Goal: Task Accomplishment & Management: Manage account settings

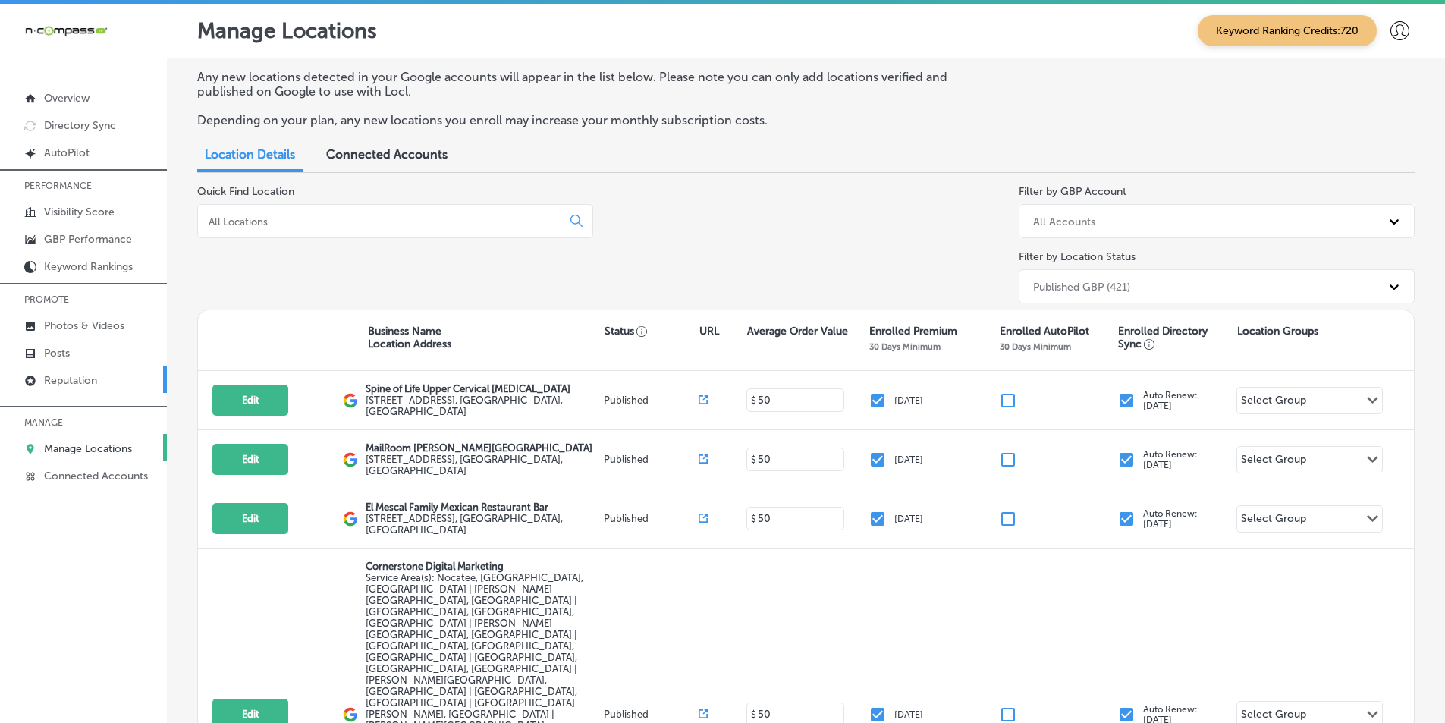
click at [77, 379] on p "Reputation" at bounding box center [70, 380] width 53 height 13
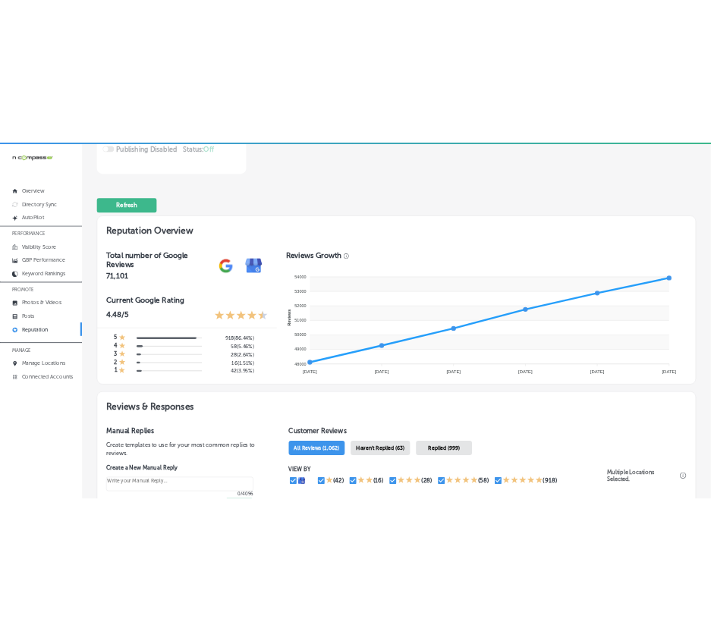
scroll to position [379, 0]
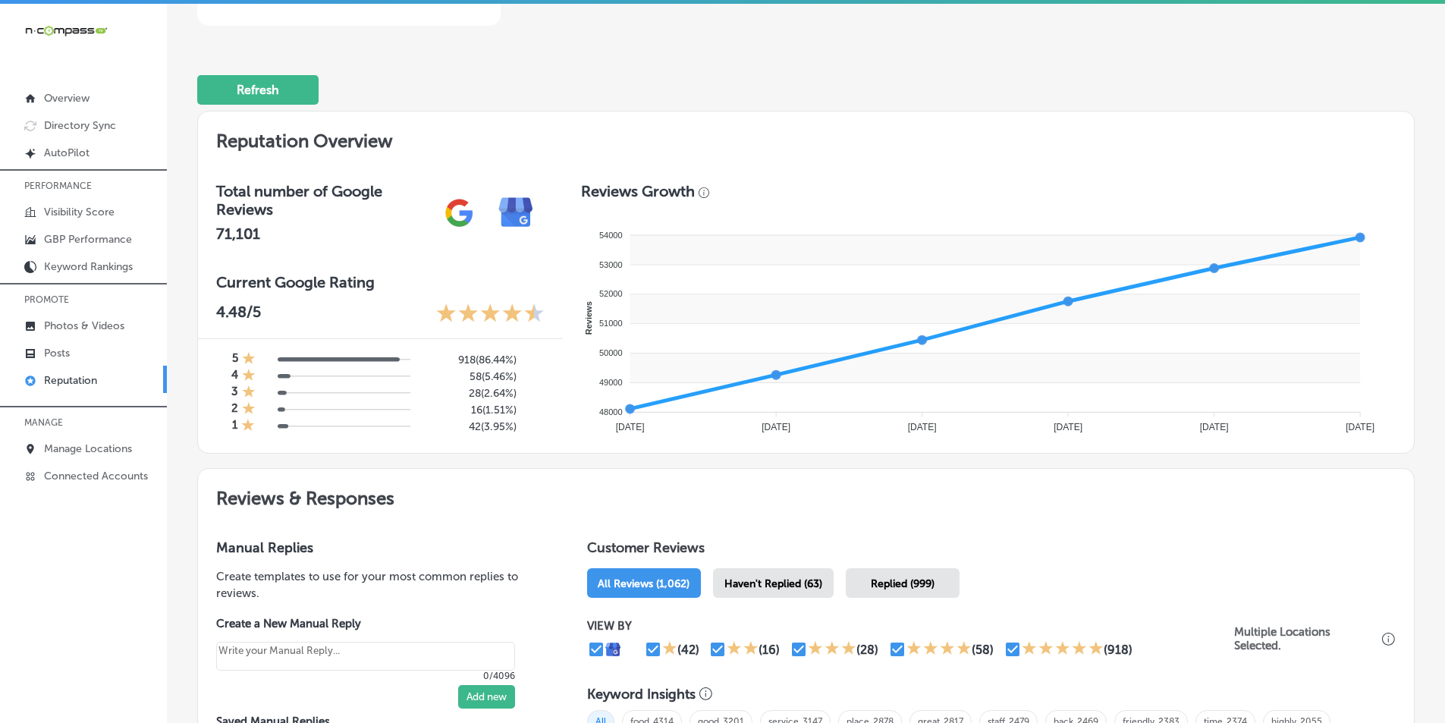
click at [721, 585] on span "Haven't Replied (63)" at bounding box center [774, 583] width 98 height 13
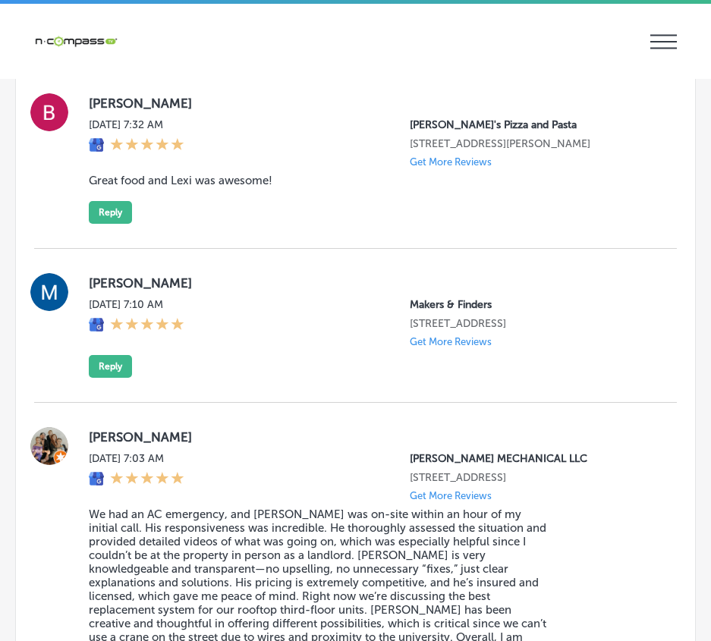
scroll to position [3414, 0]
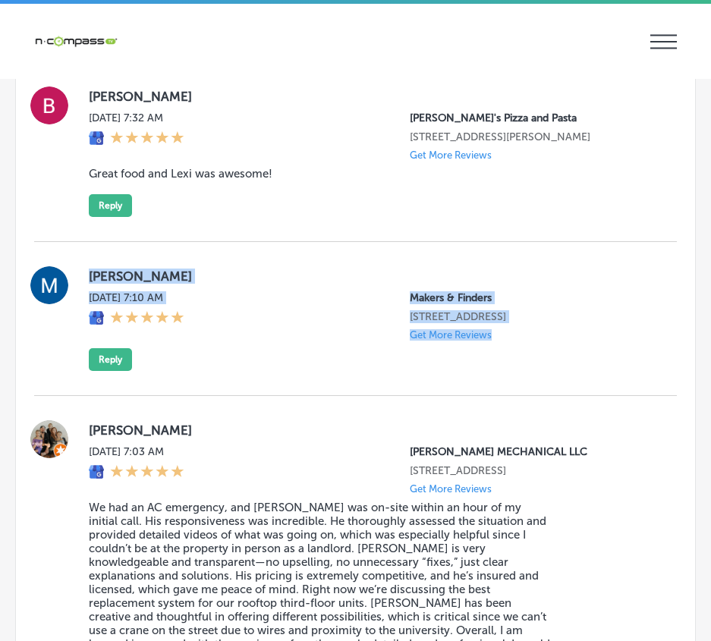
drag, startPoint x: 81, startPoint y: 317, endPoint x: 520, endPoint y: 421, distance: 450.6
click at [520, 371] on div "[PERSON_NAME] [DATE] 7:10 AM Makers & Finders [STREET_ADDRESS] Get More Reviews…" at bounding box center [355, 318] width 643 height 105
click at [112, 371] on button "Reply" at bounding box center [110, 359] width 43 height 23
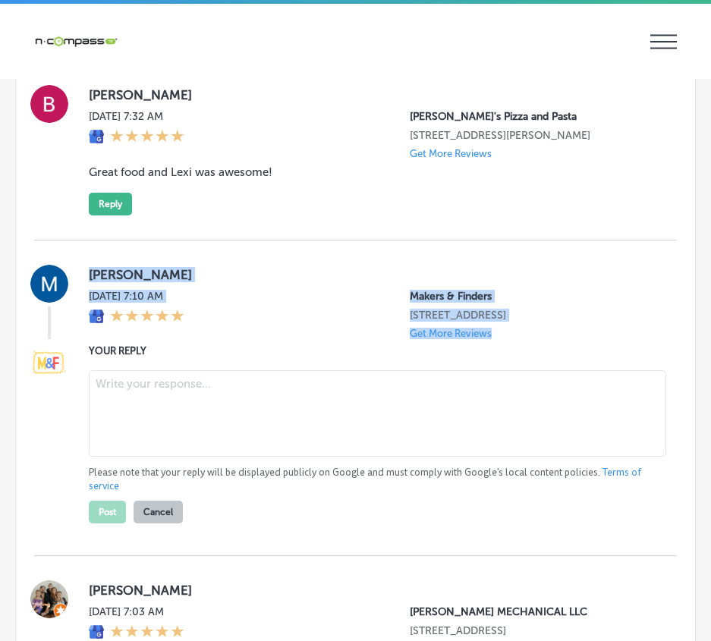
type textarea "x"
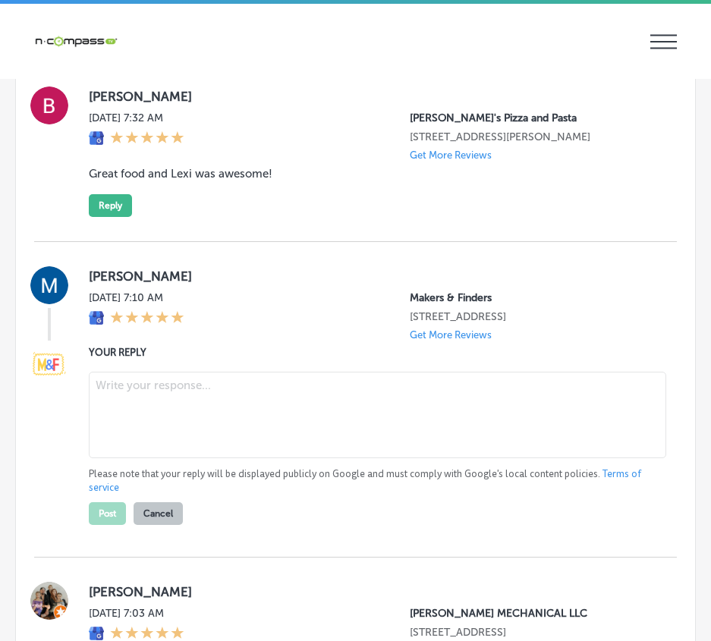
click at [162, 455] on textarea at bounding box center [377, 415] width 577 height 86
paste textarea "Hi [PERSON_NAME], Thank you for visiting Makers & Finders in [GEOGRAPHIC_DATA]!…"
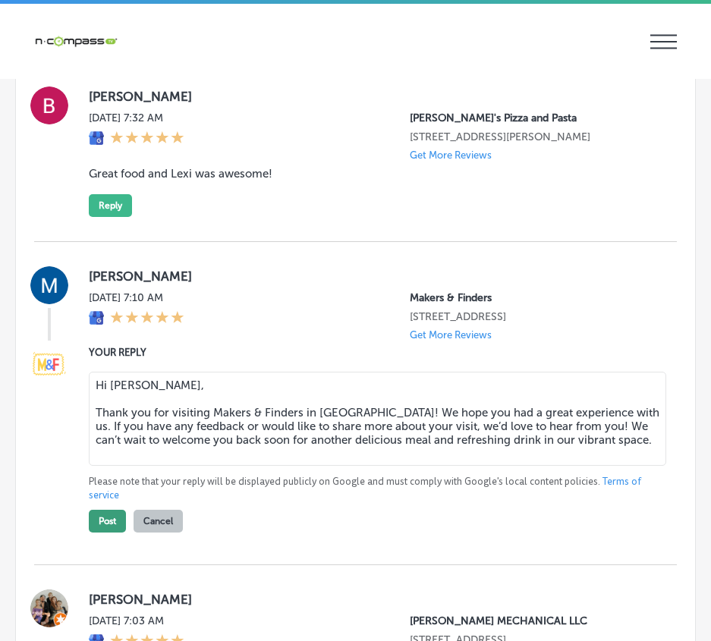
type textarea "Hi [PERSON_NAME], Thank you for visiting Makers & Finders in [GEOGRAPHIC_DATA]!…"
click at [106, 533] on button "Post" at bounding box center [107, 521] width 37 height 23
type textarea "x"
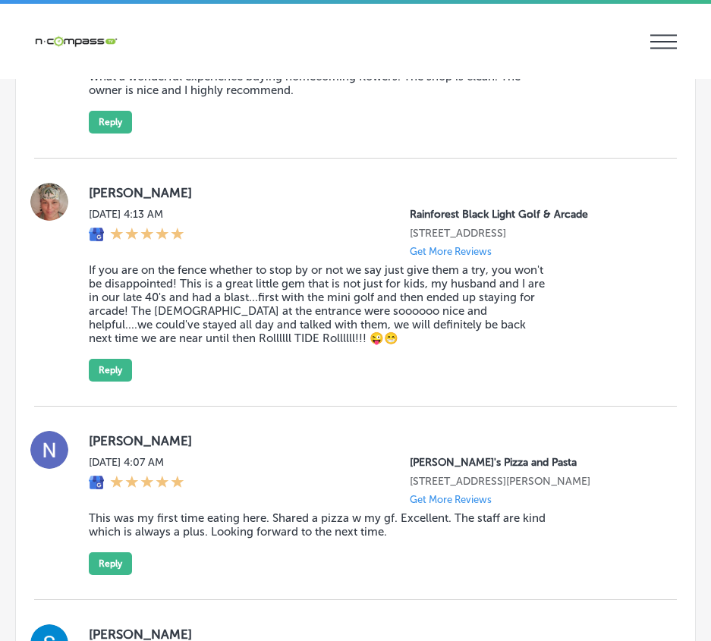
scroll to position [4095, 0]
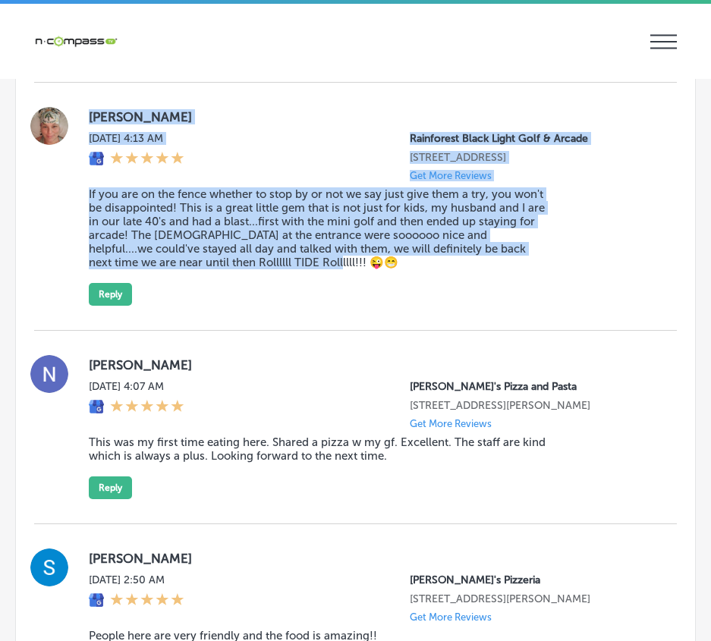
drag, startPoint x: 148, startPoint y: 190, endPoint x: 483, endPoint y: 357, distance: 373.9
click at [483, 306] on div "[PERSON_NAME][DATE] 4:13 AM Rainforest [GEOGRAPHIC_DATA] [STREET_ADDRESS] Get M…" at bounding box center [355, 206] width 643 height 199
copy div "[PERSON_NAME][DATE] 4:13 AM Rainforest [GEOGRAPHIC_DATA] [STREET_ADDRESS] Get M…"
click at [107, 306] on button "Reply" at bounding box center [110, 294] width 43 height 23
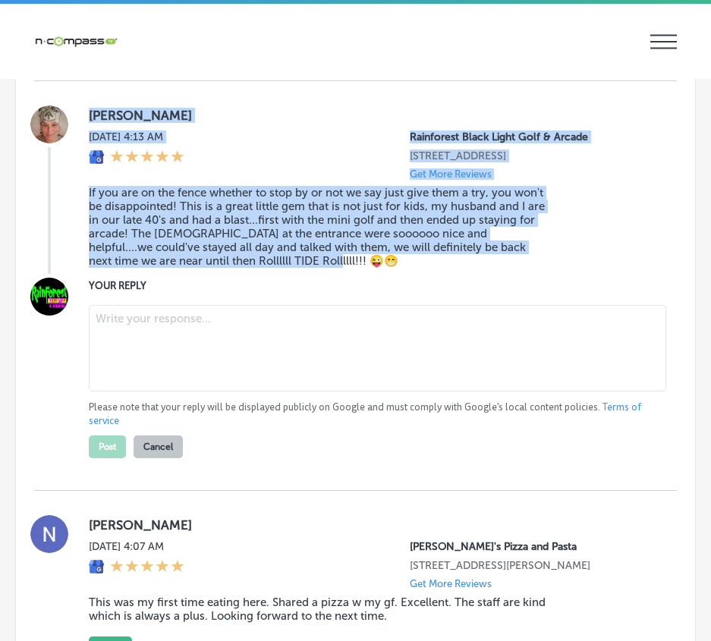
scroll to position [4094, 0]
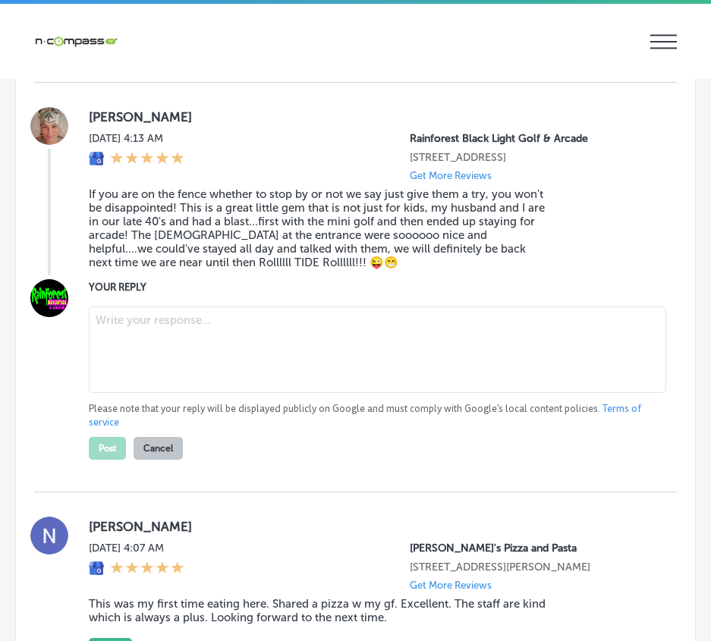
click at [155, 369] on textarea at bounding box center [377, 349] width 577 height 86
paste textarea "Thank you, [PERSON_NAME], for the amazing review! We’re so glad you and your hu…"
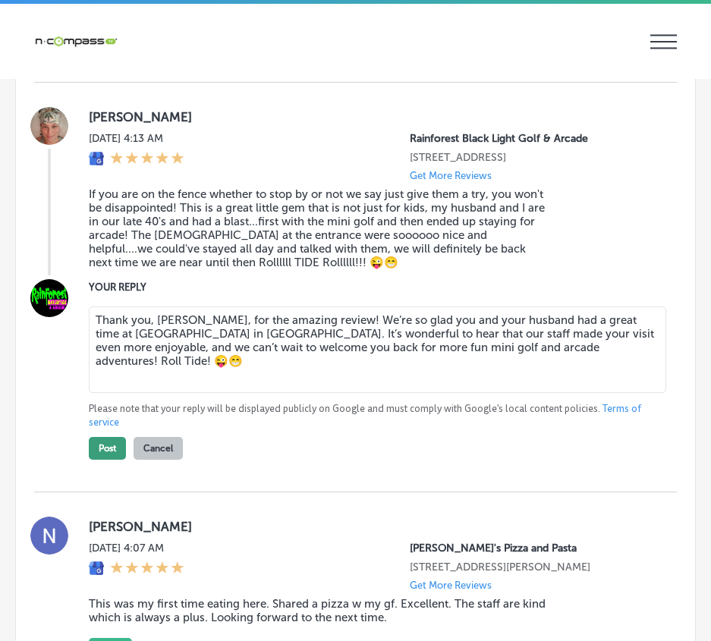
type textarea "Thank you, [PERSON_NAME], for the amazing review! We’re so glad you and your hu…"
click at [100, 460] on button "Post" at bounding box center [107, 448] width 37 height 23
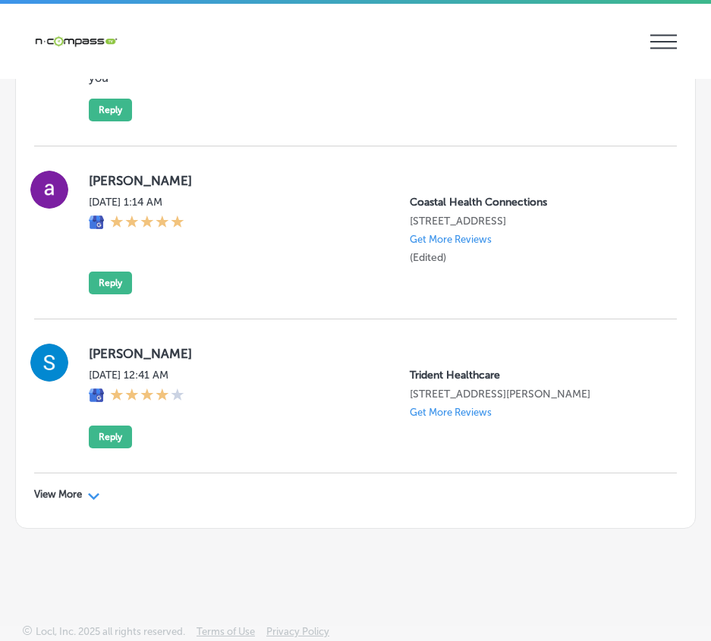
scroll to position [5034, 0]
click at [87, 493] on div "View More Path Created with Sketch." at bounding box center [67, 495] width 66 height 12
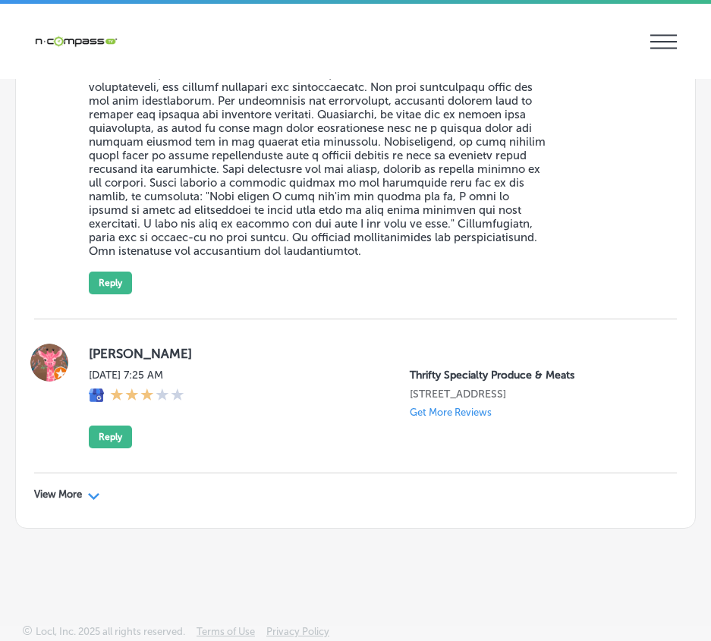
scroll to position [9003, 0]
click at [84, 489] on div "View More Path Created with Sketch." at bounding box center [67, 495] width 66 height 12
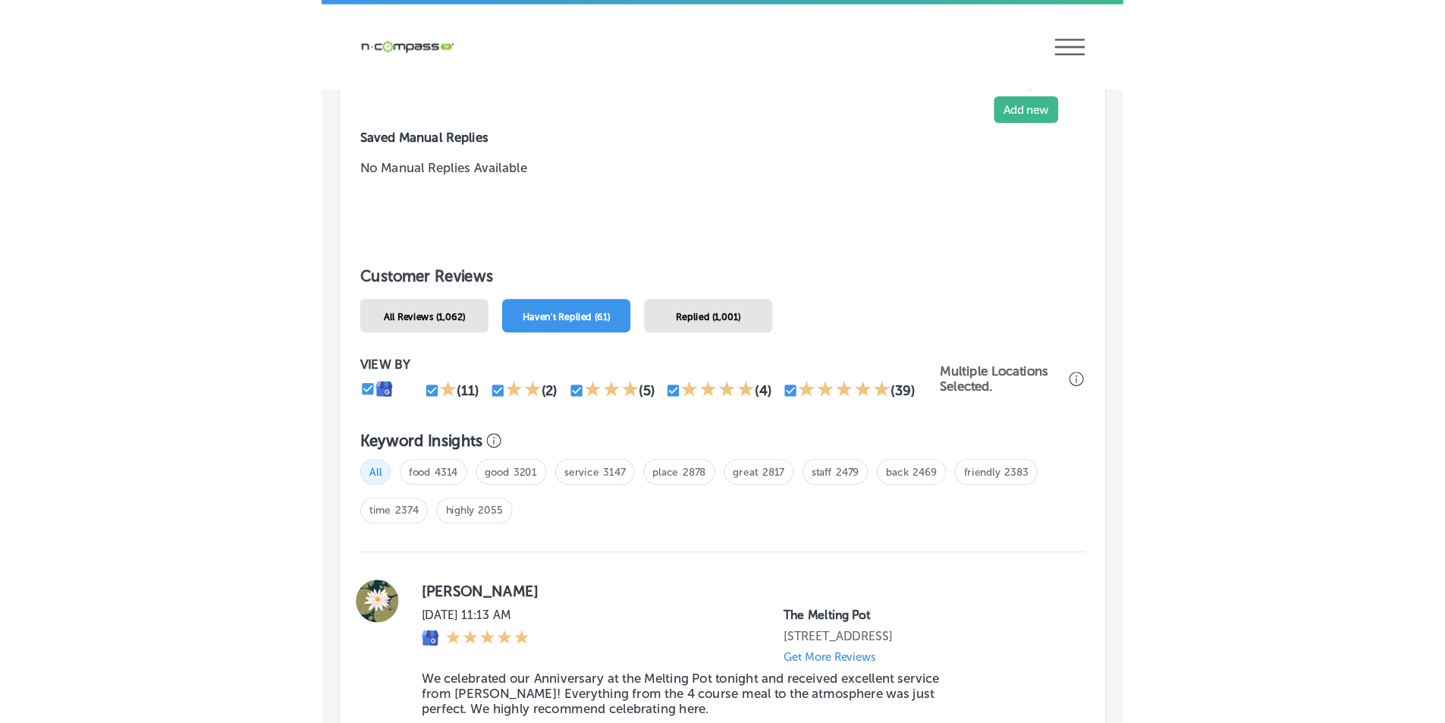
scroll to position [1416, 0]
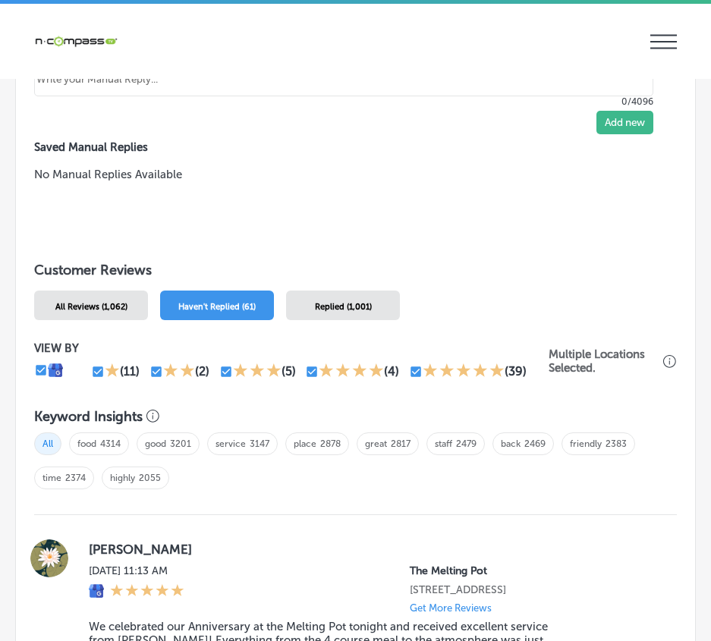
type textarea "x"
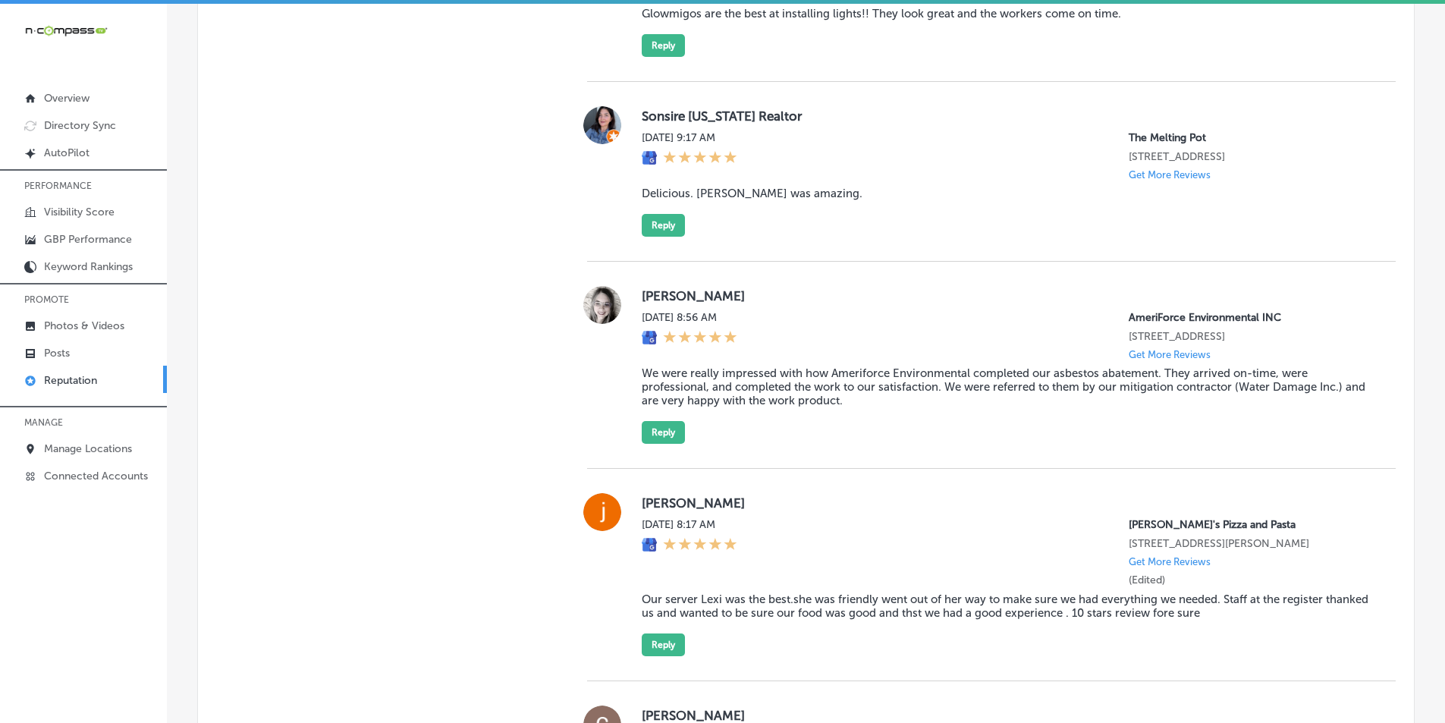
scroll to position [1402, 0]
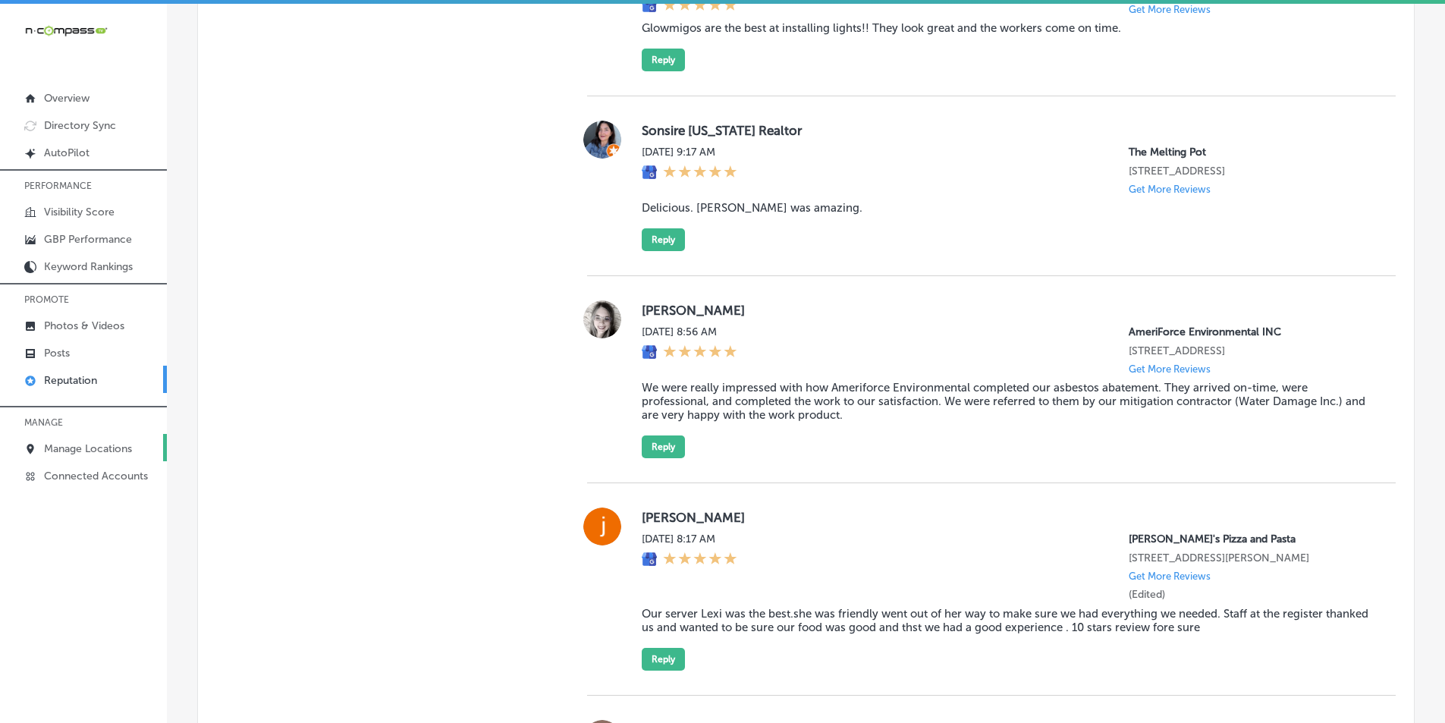
click at [90, 447] on p "Manage Locations" at bounding box center [88, 448] width 88 height 13
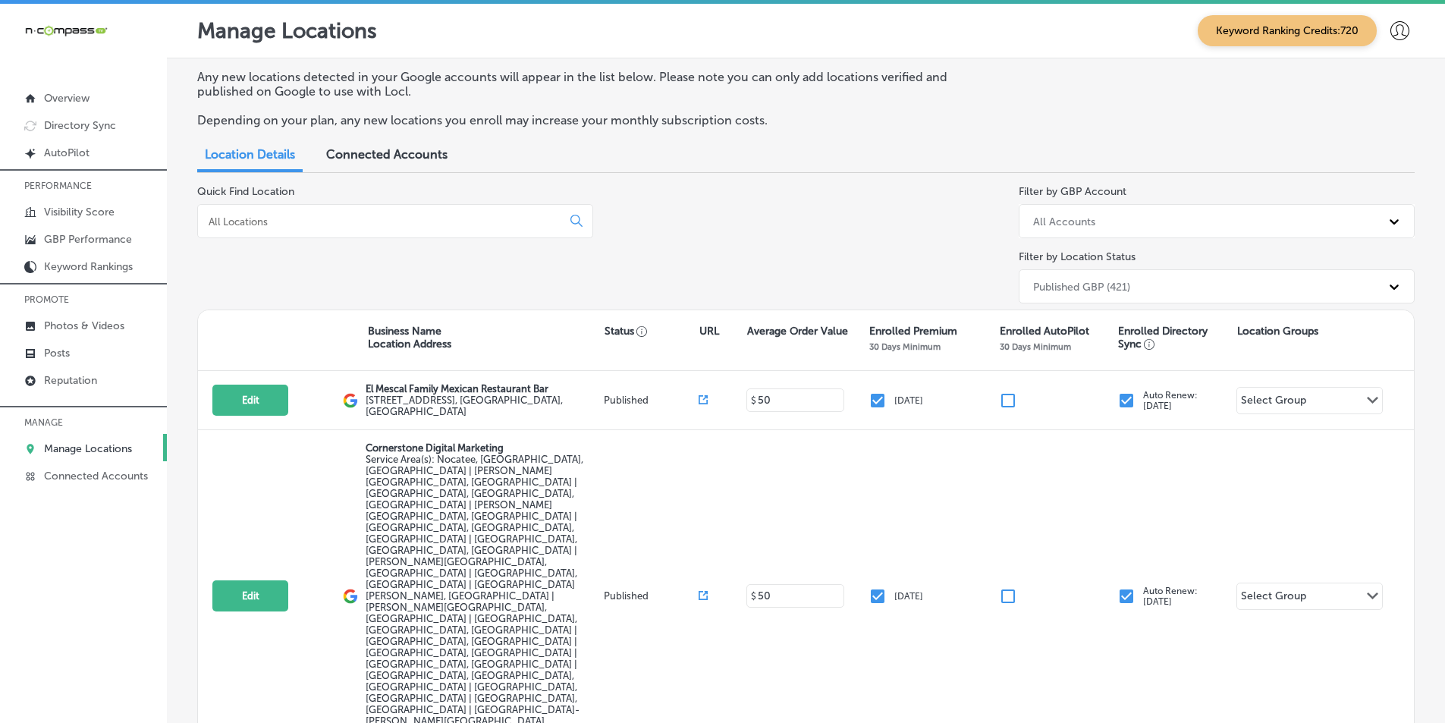
click at [338, 215] on input at bounding box center [382, 222] width 351 height 14
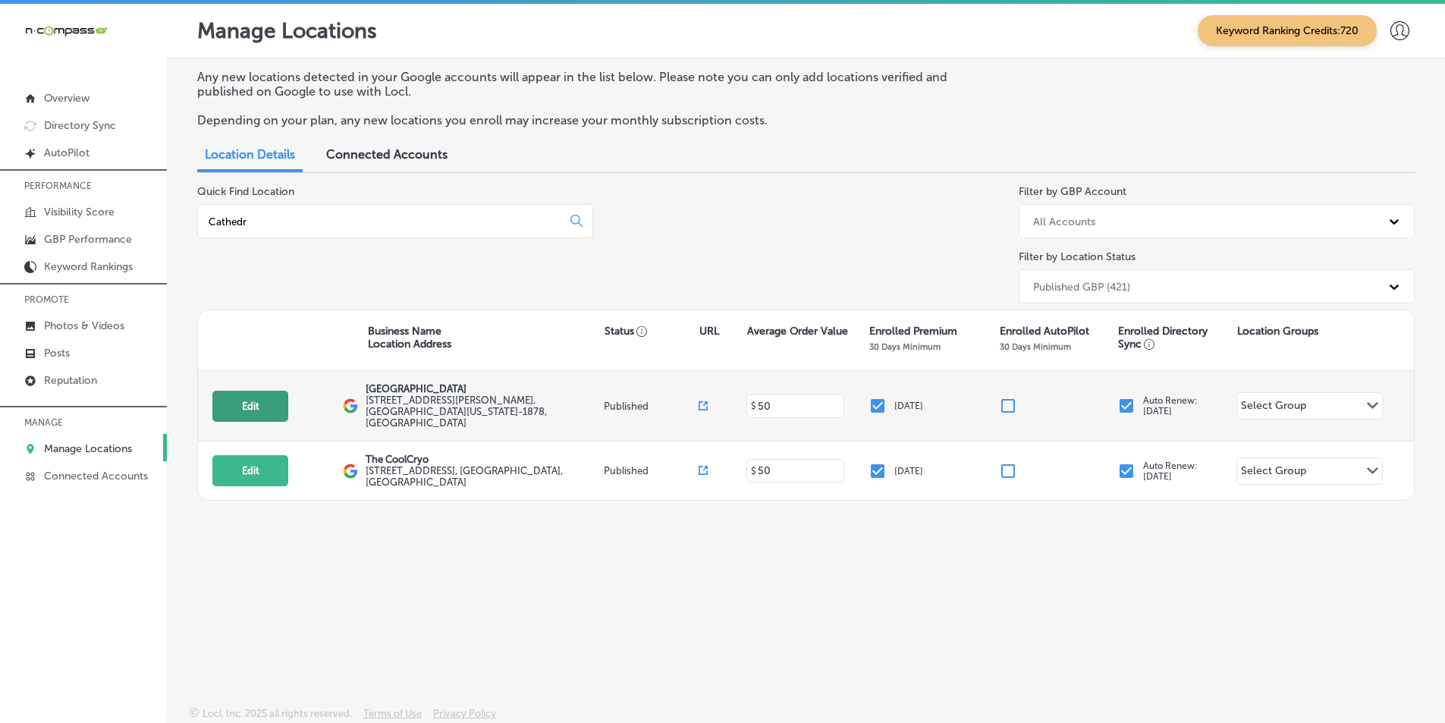
type input "Cathedr"
click at [263, 398] on button "Edit" at bounding box center [250, 406] width 76 height 31
select select "US"
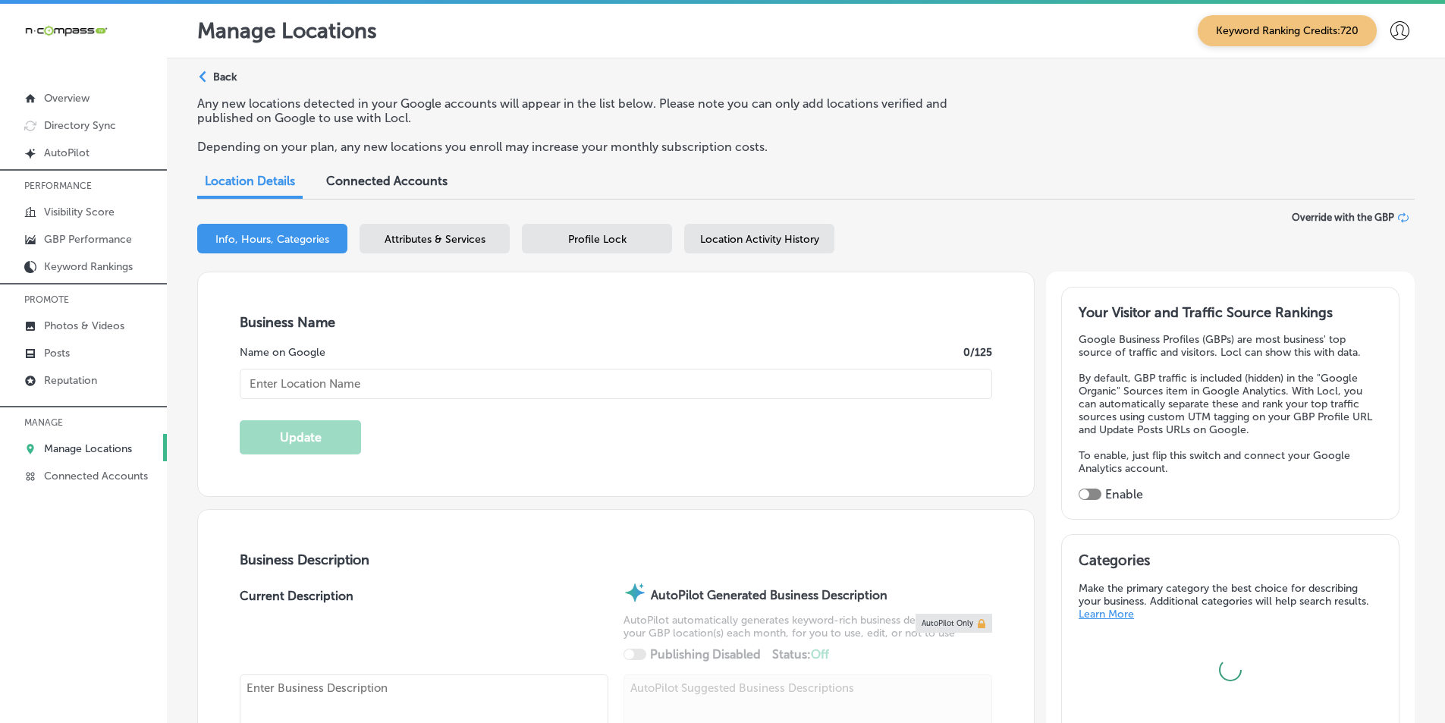
type input "[GEOGRAPHIC_DATA]"
checkbox input "true"
type input "[STREET_ADDRESS][PERSON_NAME]"
type input "[GEOGRAPHIC_DATA]"
type input "92234-1878"
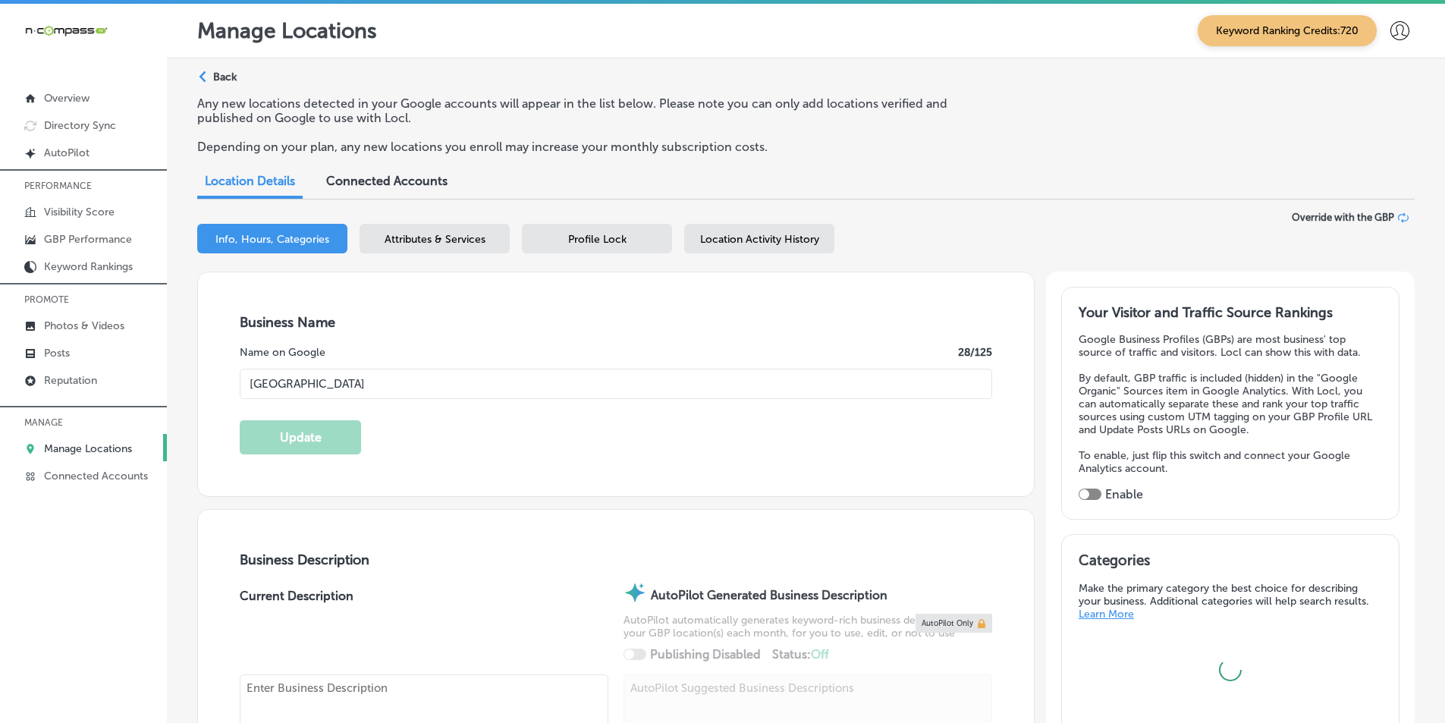
type input "US"
type input "[URL][DOMAIN_NAME]"
type textarea "The [GEOGRAPHIC_DATA] is a vibrant, bilingual facility dedicated to promoting h…"
type input "[PHONE_NUMBER]"
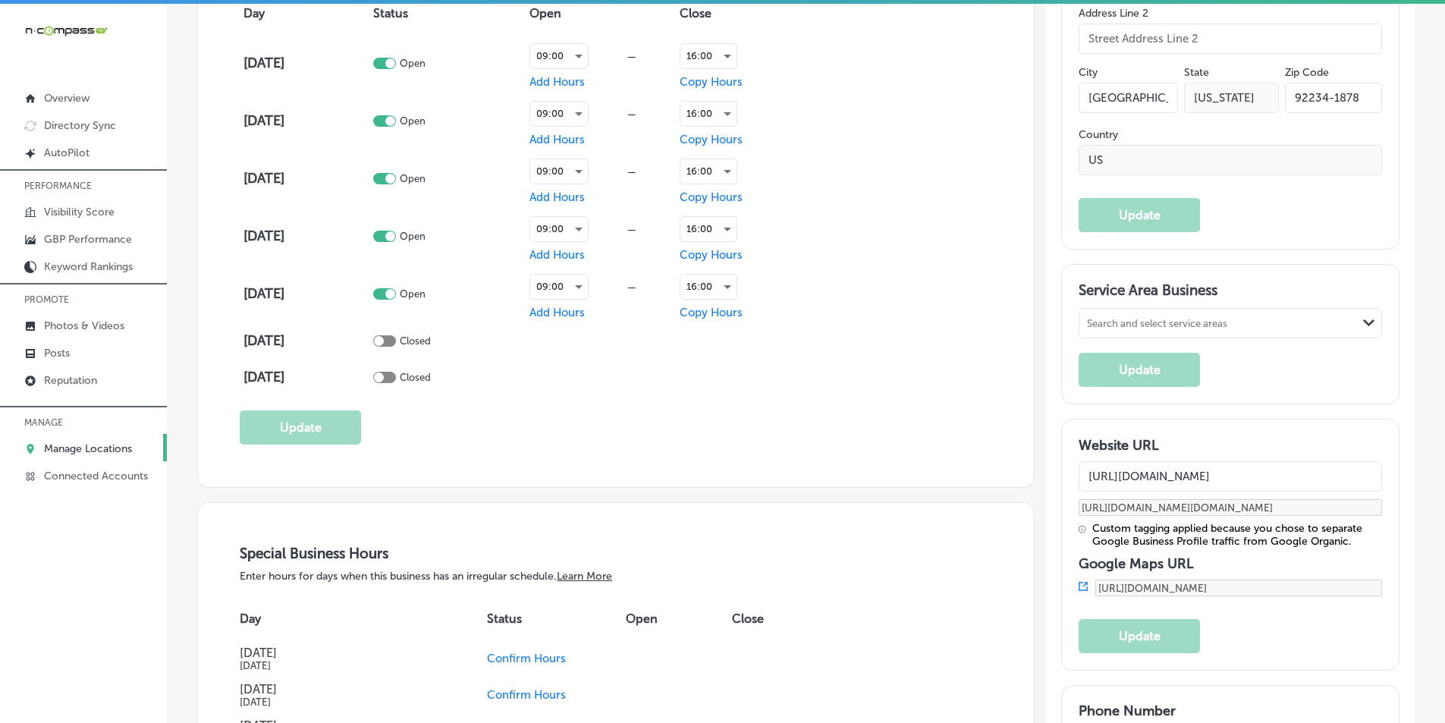
scroll to position [1138, 0]
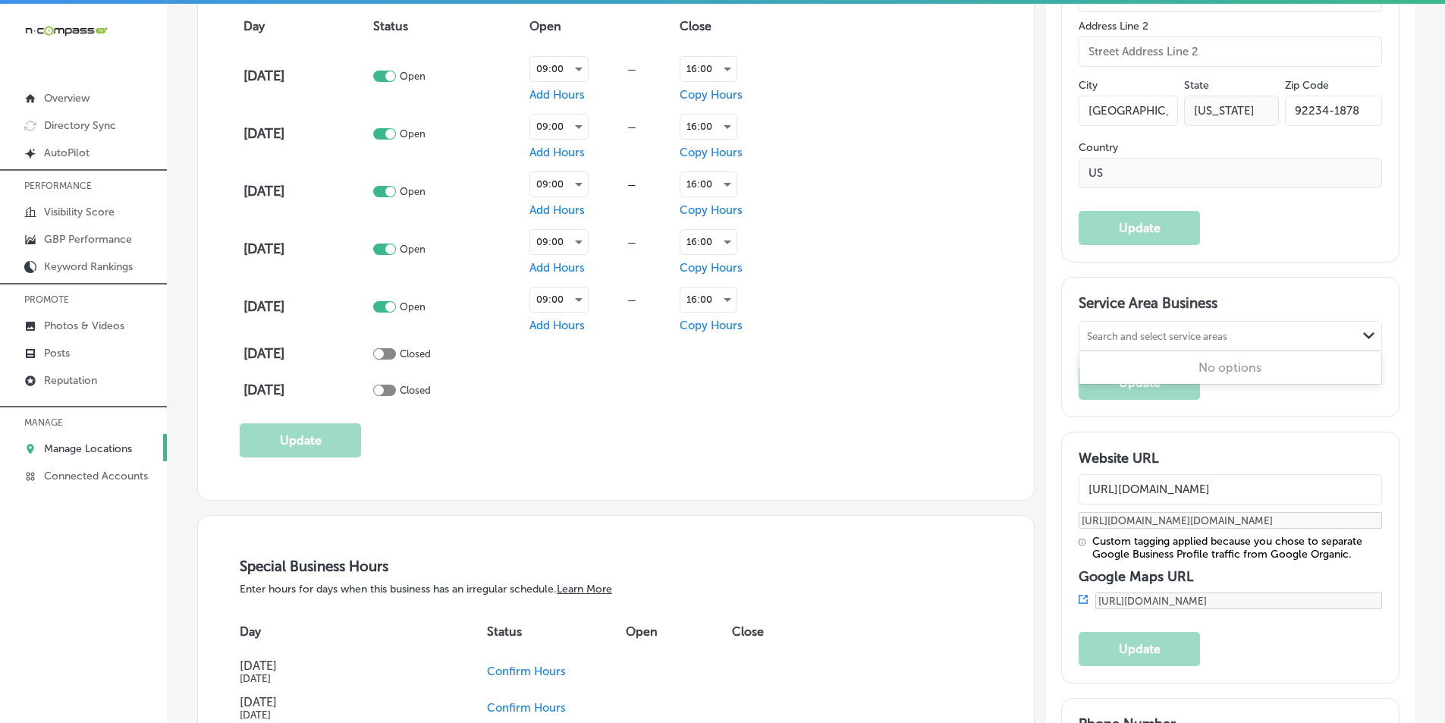
click at [721, 332] on icon "Path Created with Sketch." at bounding box center [1368, 335] width 11 height 7
click at [721, 307] on h3 "Service Area Business" at bounding box center [1230, 305] width 303 height 23
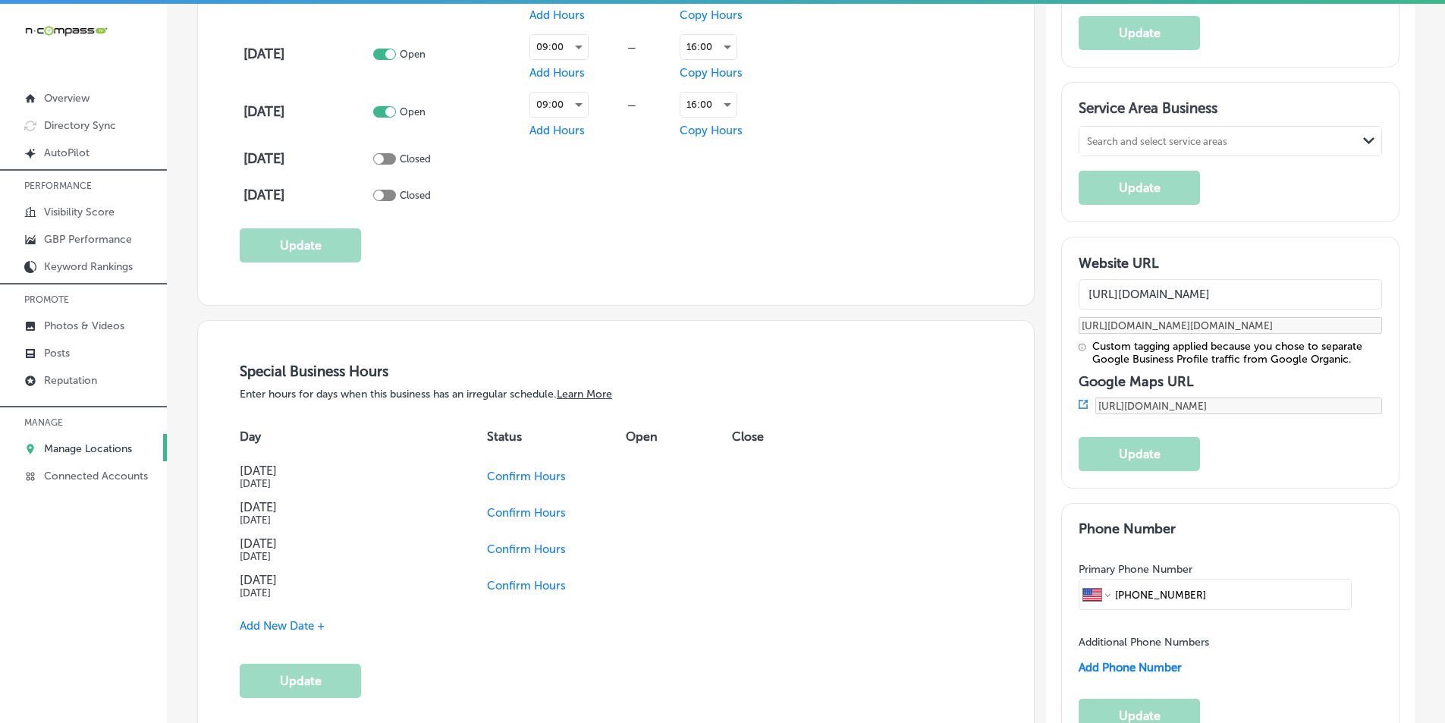
scroll to position [1290, 0]
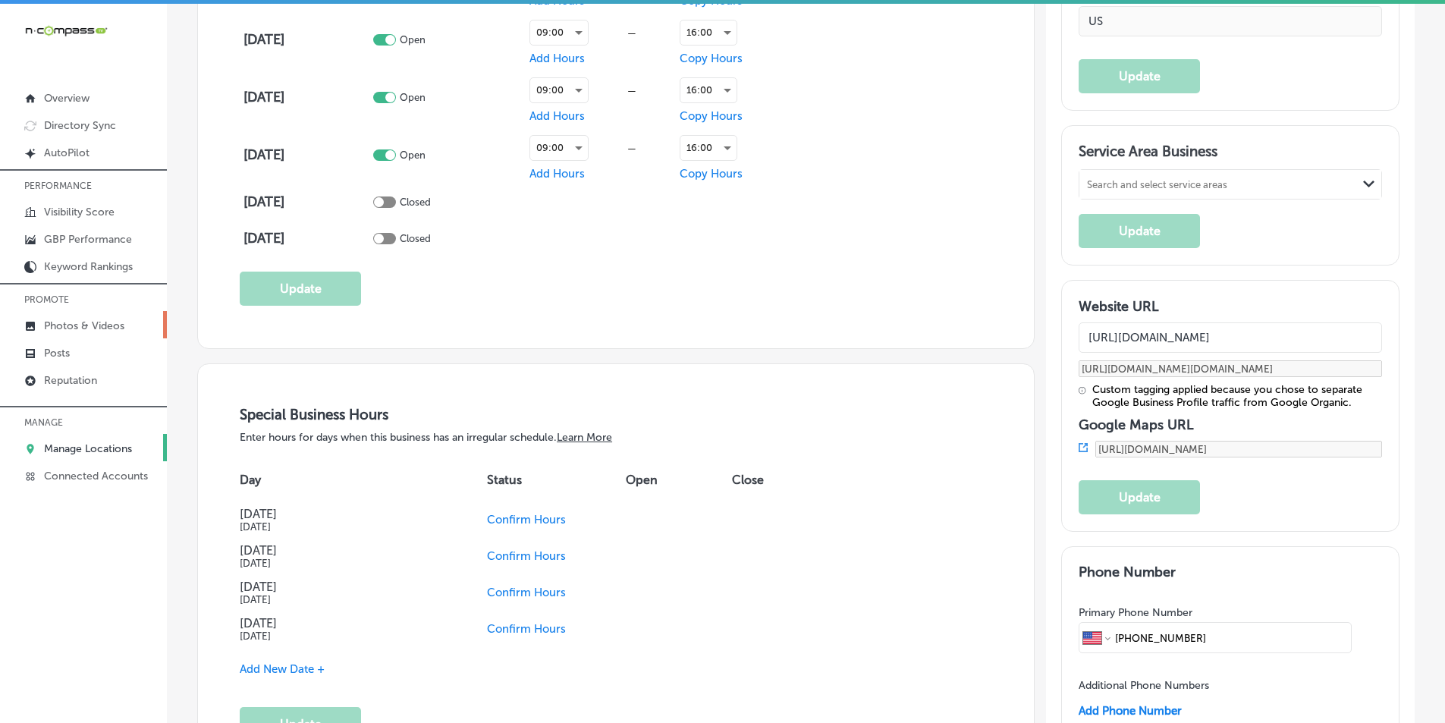
click at [90, 321] on p "Photos & Videos" at bounding box center [84, 325] width 80 height 13
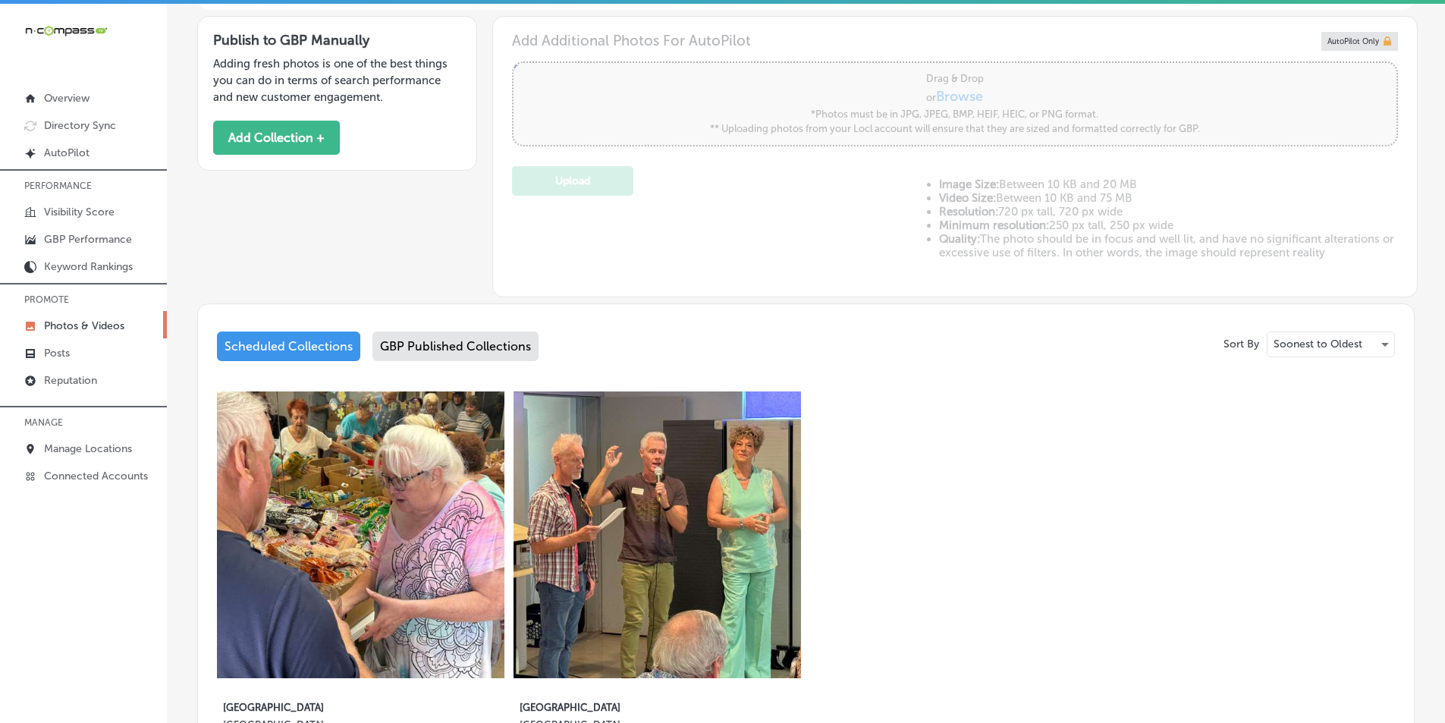
scroll to position [450, 0]
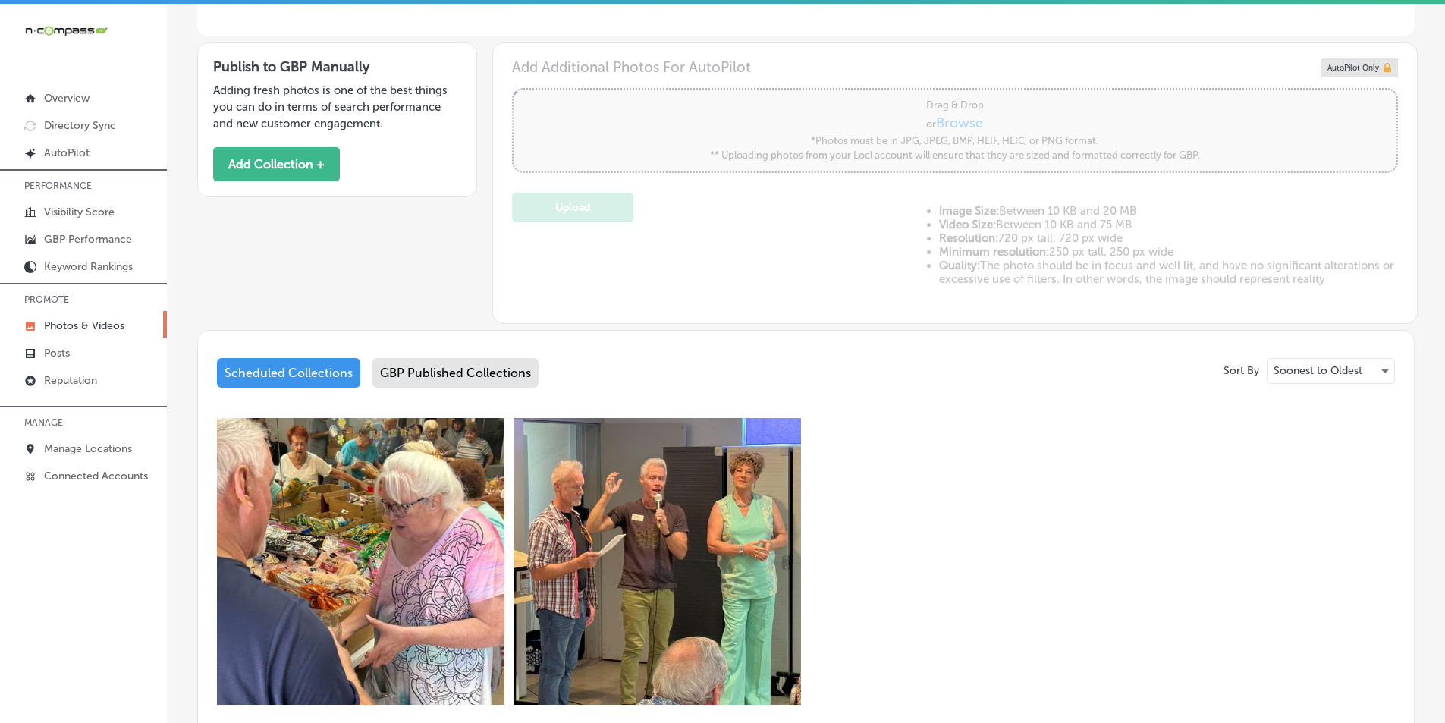
click at [438, 367] on div "GBP Published Collections" at bounding box center [455, 373] width 166 height 30
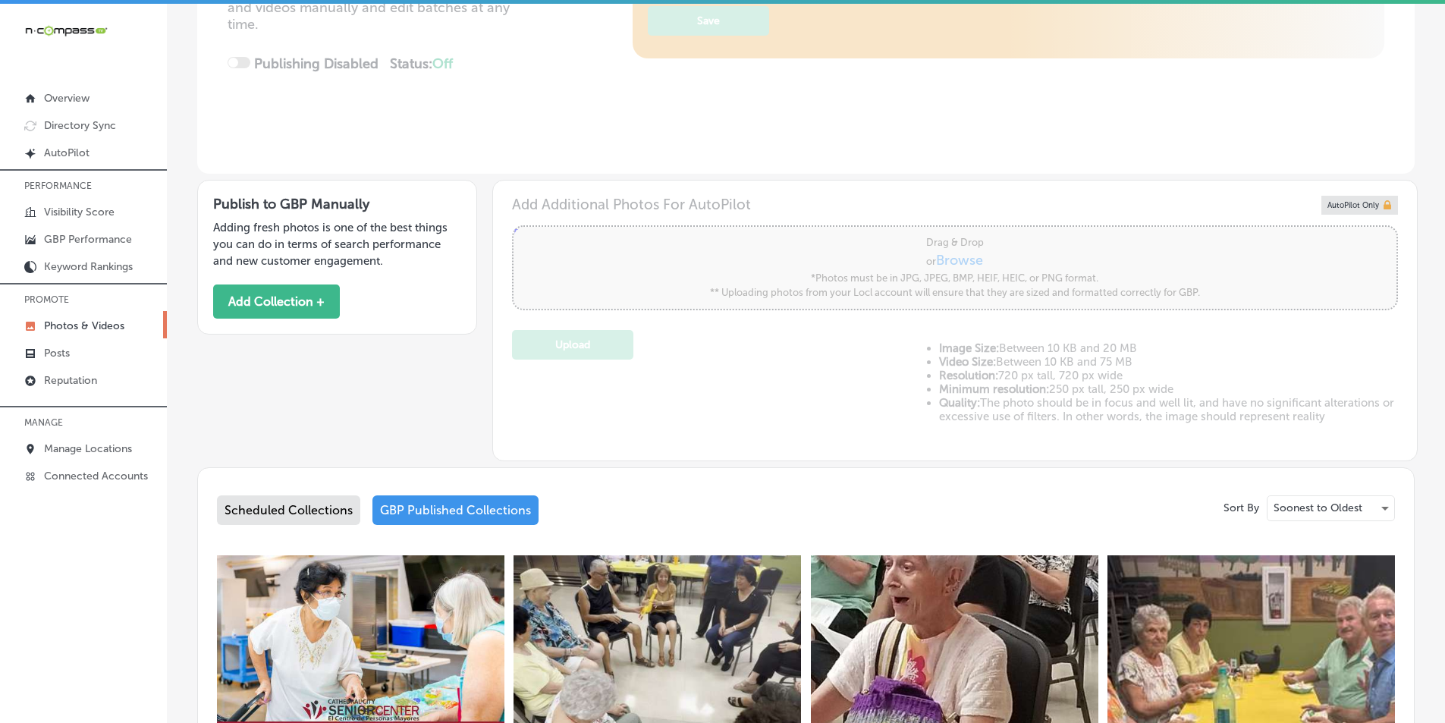
type input "5"
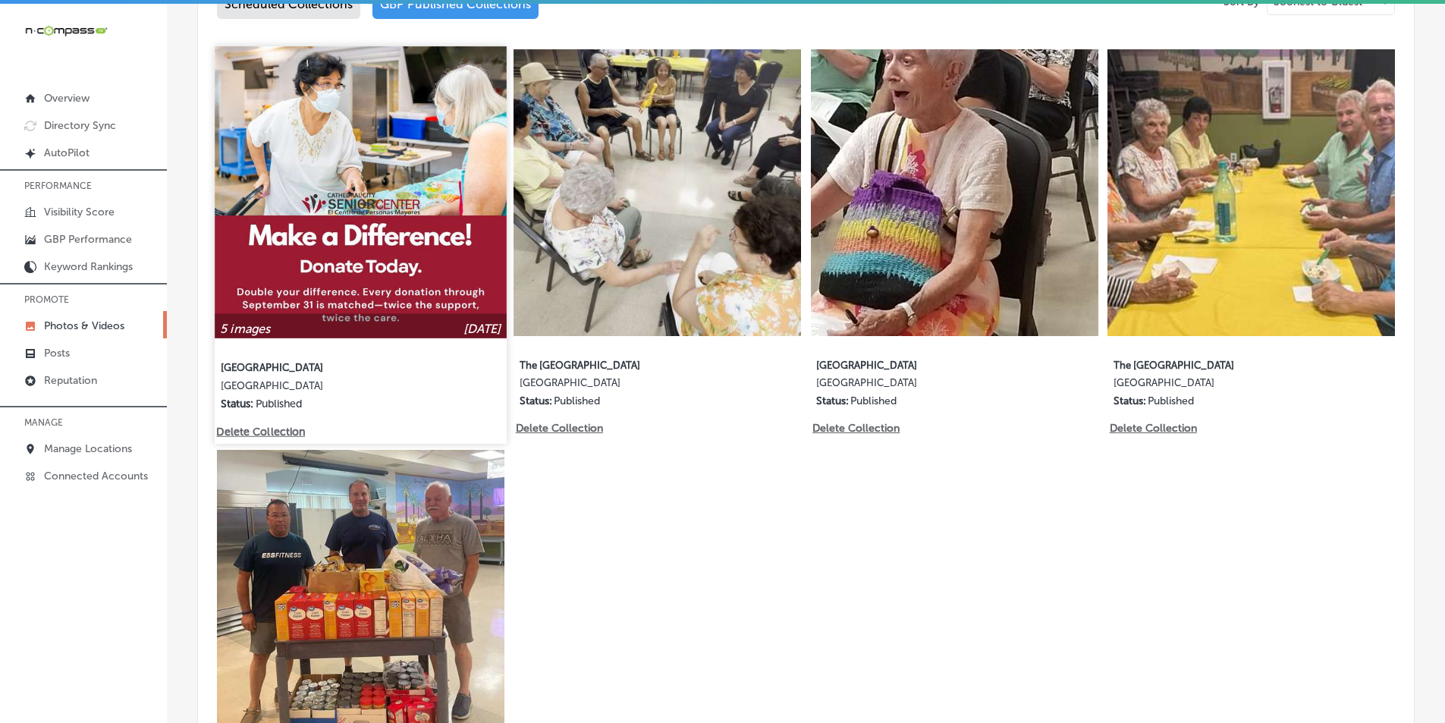
scroll to position [753, 0]
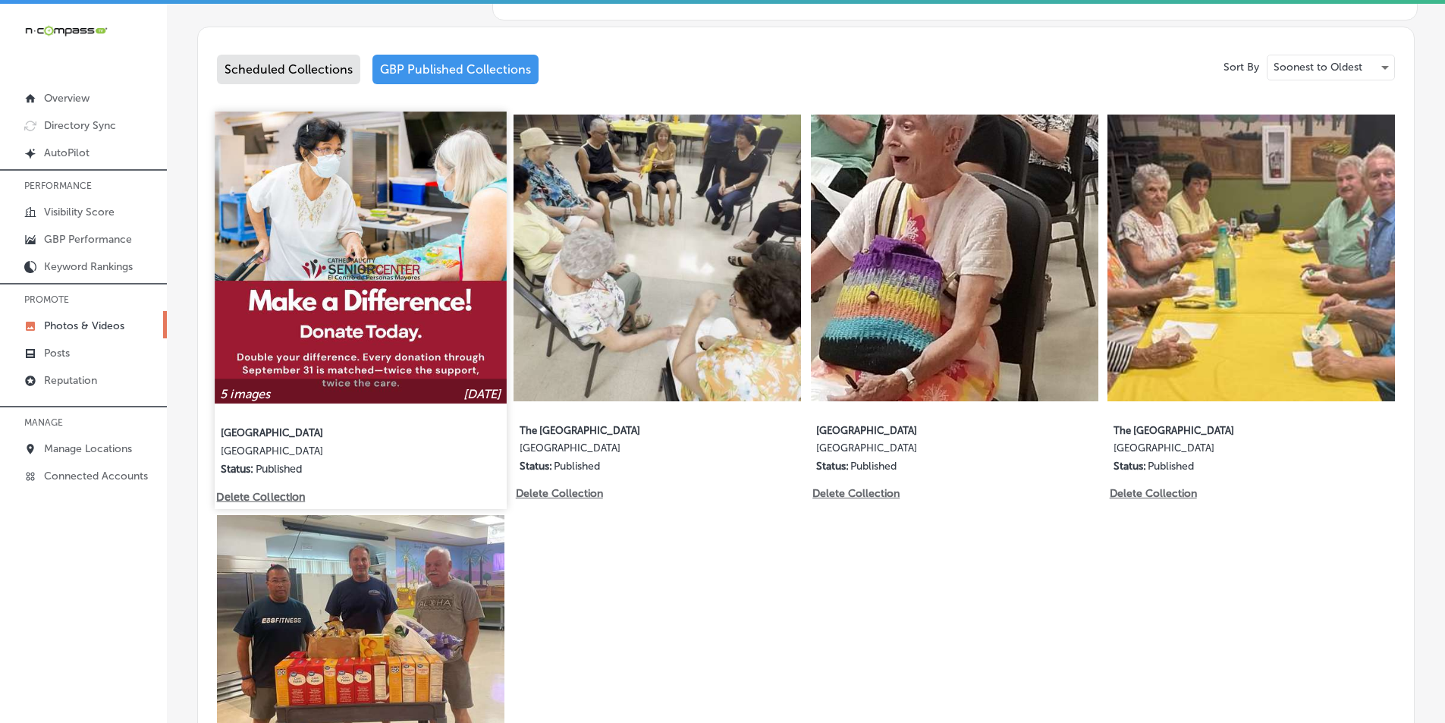
click at [406, 273] on img at bounding box center [360, 257] width 291 height 291
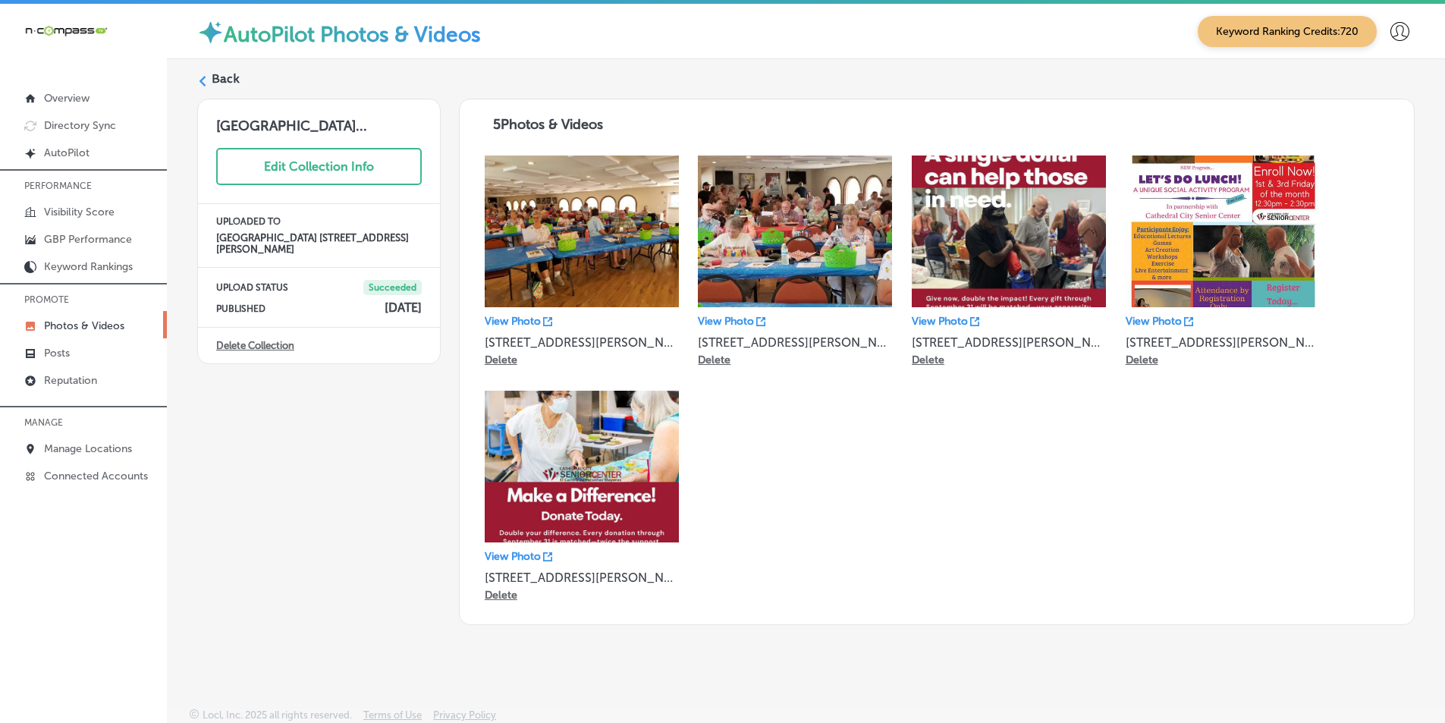
click at [581, 451] on img at bounding box center [582, 467] width 194 height 152
click at [500, 552] on p "View Photo" at bounding box center [513, 556] width 56 height 13
click at [200, 87] on div at bounding box center [202, 82] width 11 height 14
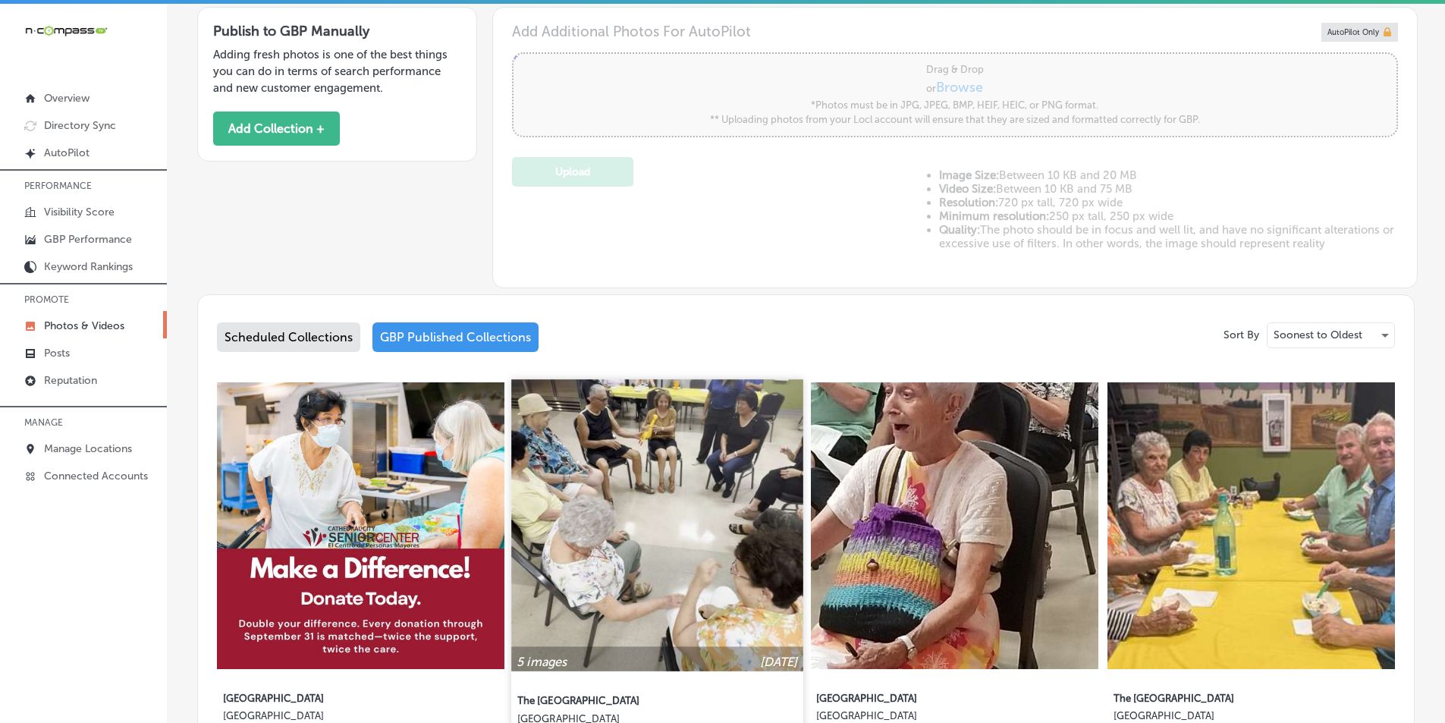
scroll to position [531, 0]
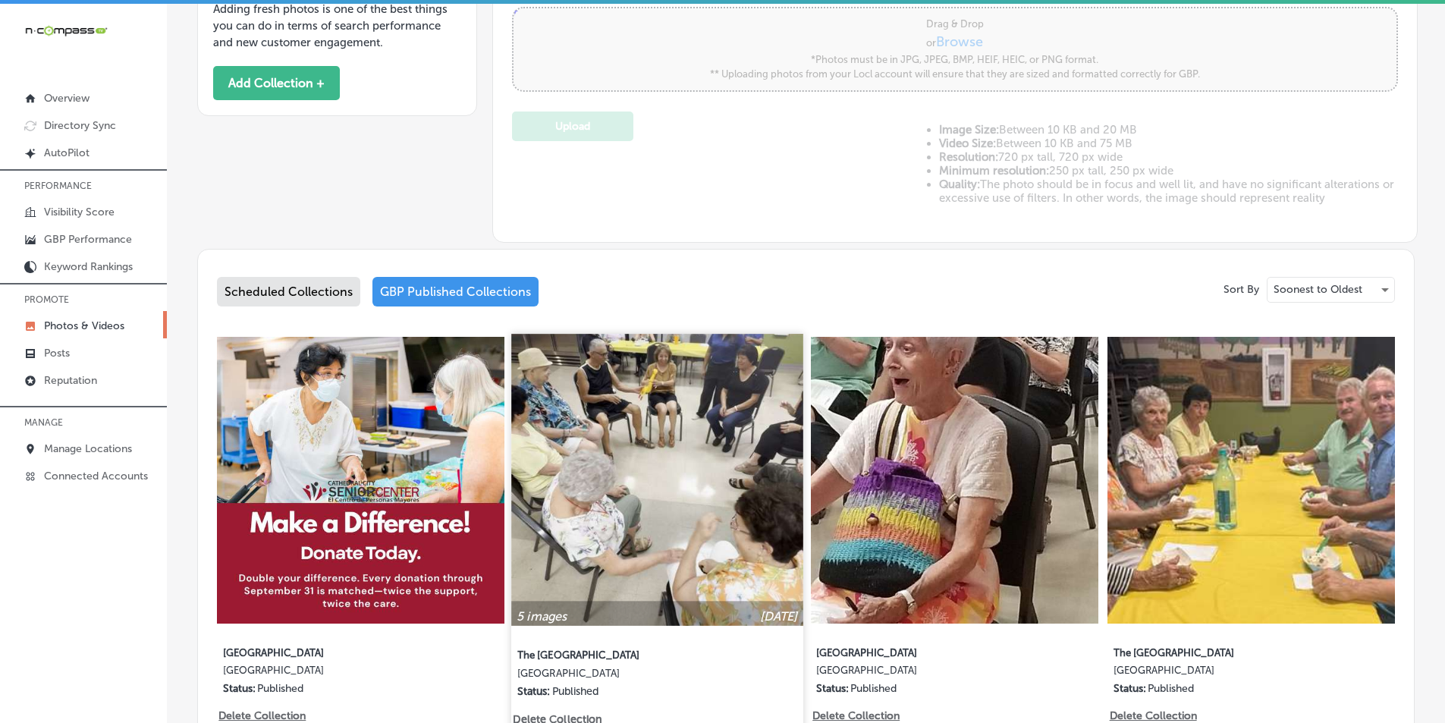
type input "5"
click at [671, 479] on img at bounding box center [657, 479] width 291 height 291
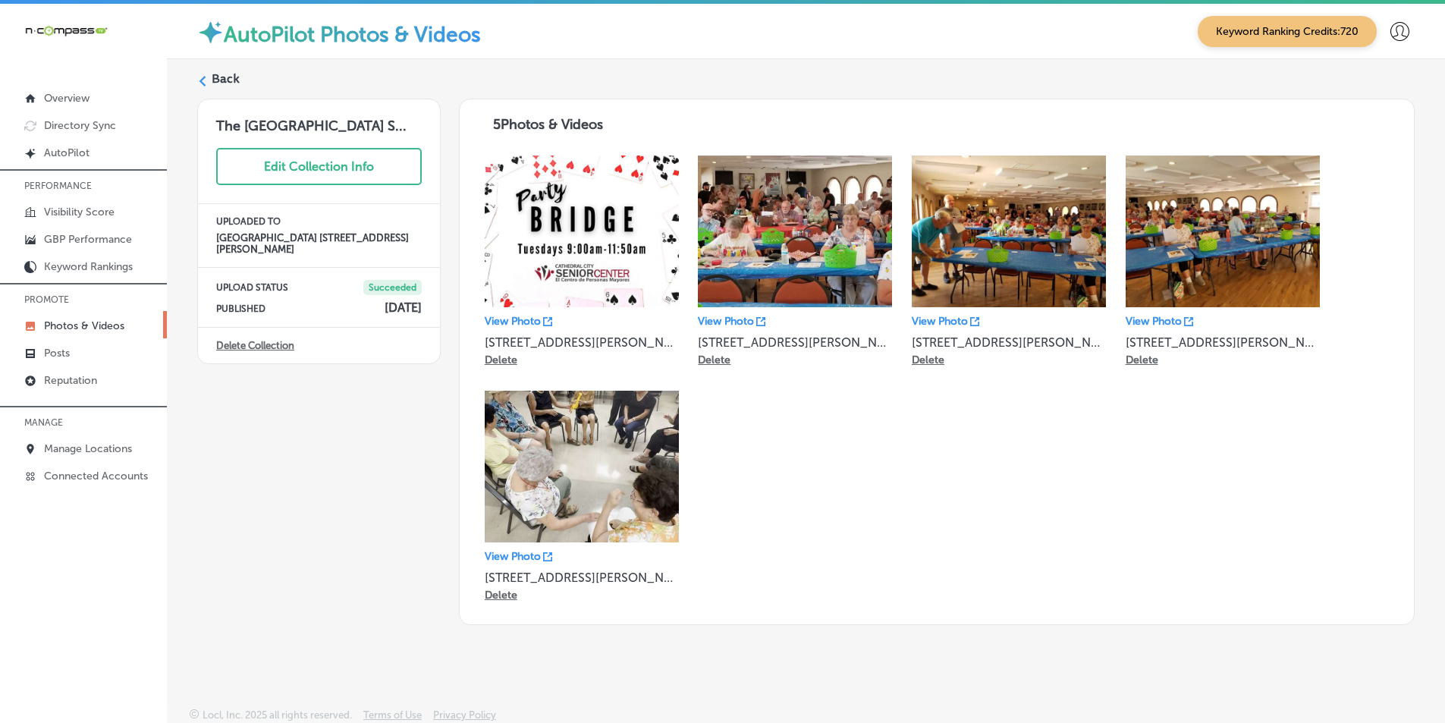
click at [203, 79] on polygon at bounding box center [203, 81] width 7 height 11
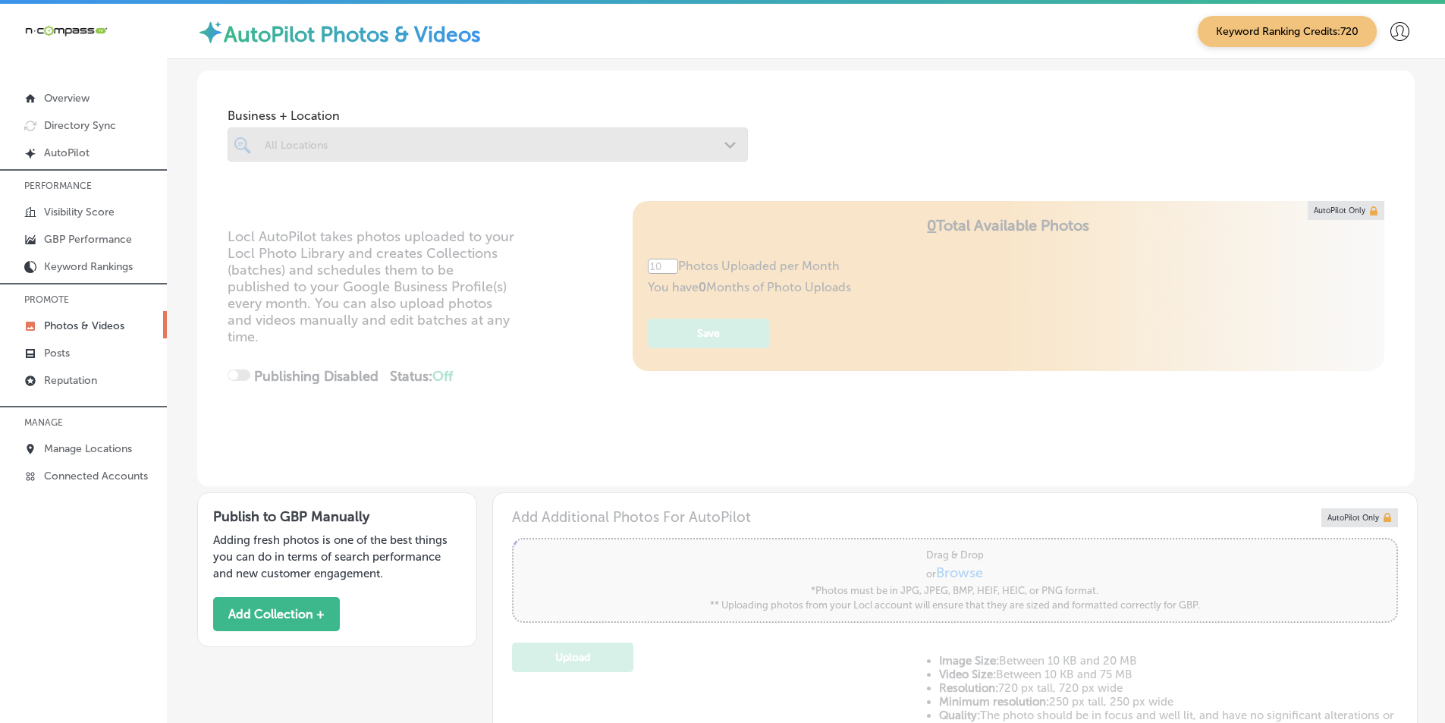
type input "5"
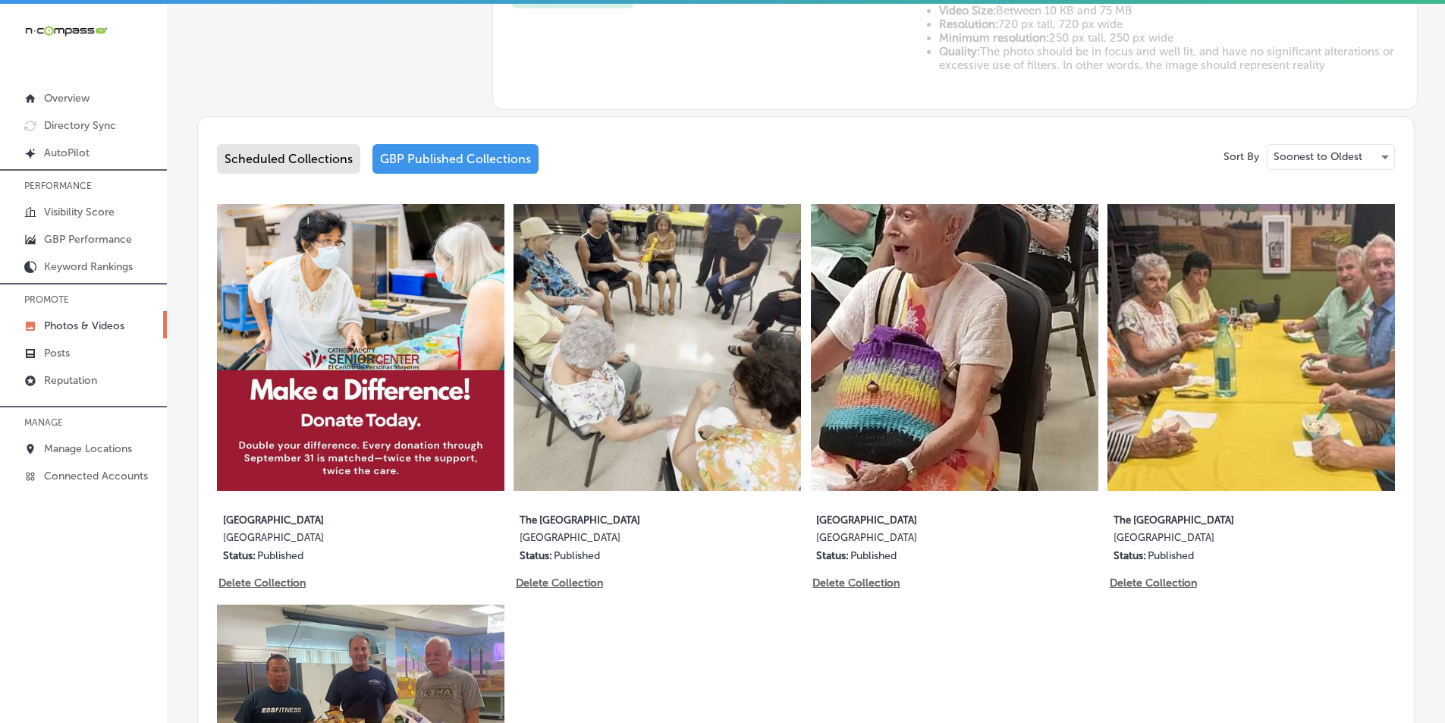
scroll to position [683, 0]
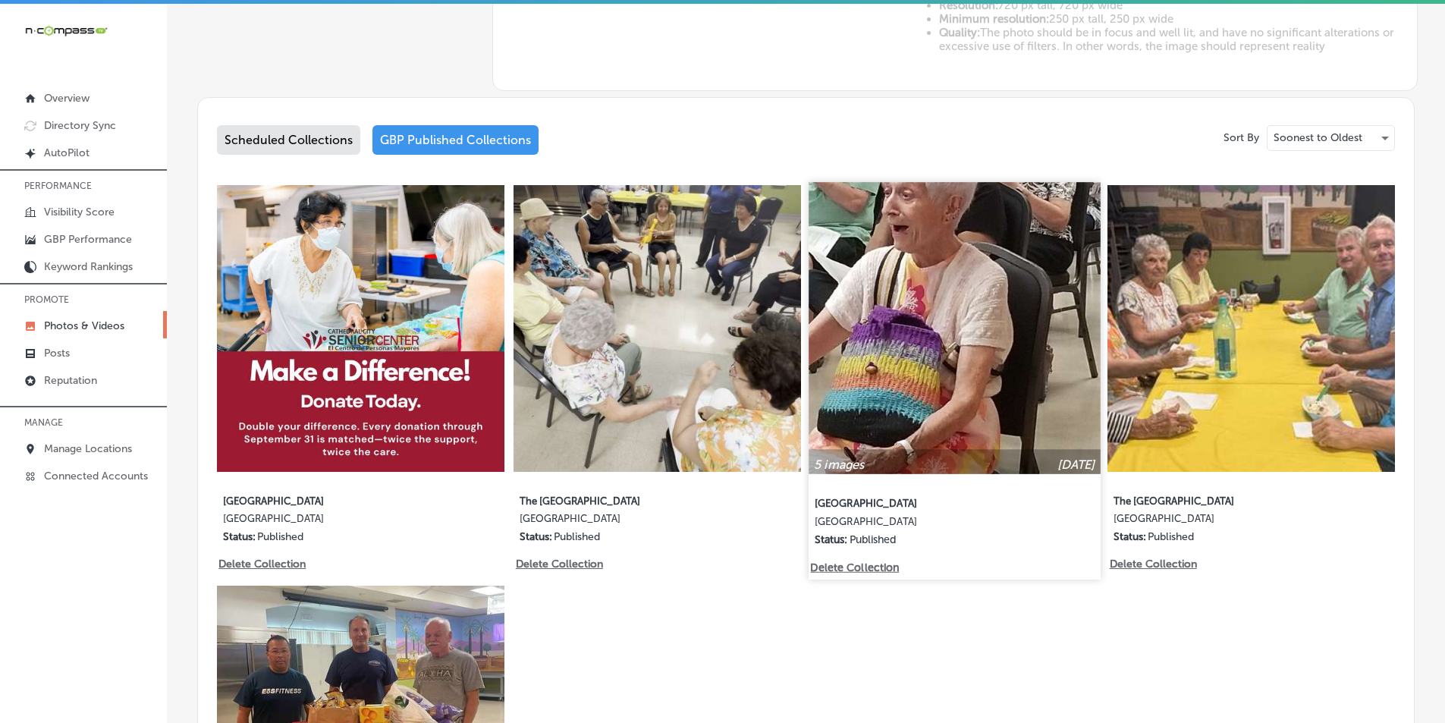
click at [721, 359] on img at bounding box center [954, 327] width 291 height 291
